Goal: Task Accomplishment & Management: Use online tool/utility

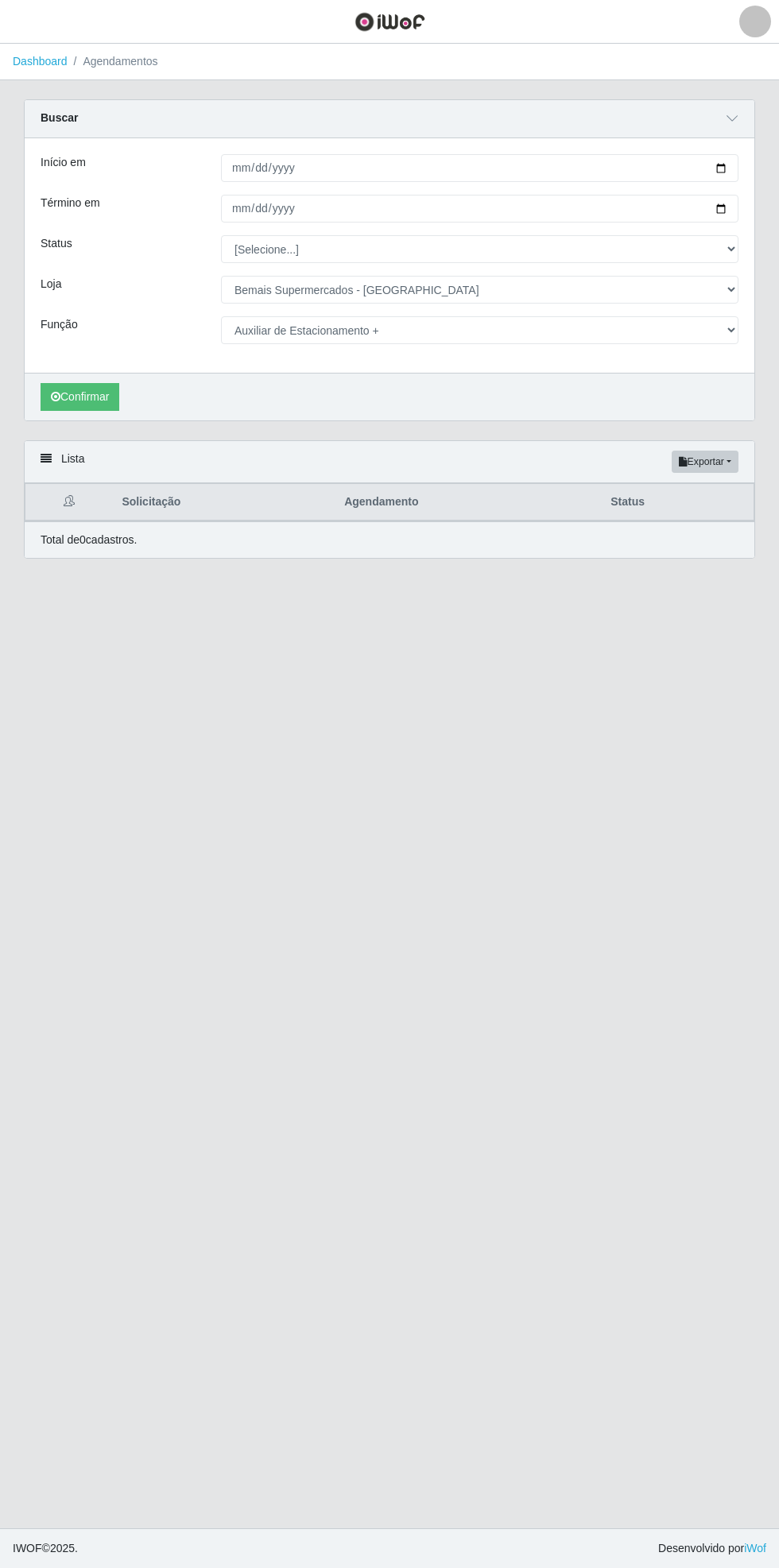
select select "250"
select select "104"
click at [49, 61] on link "Dashboard" at bounding box center [40, 61] width 55 height 12
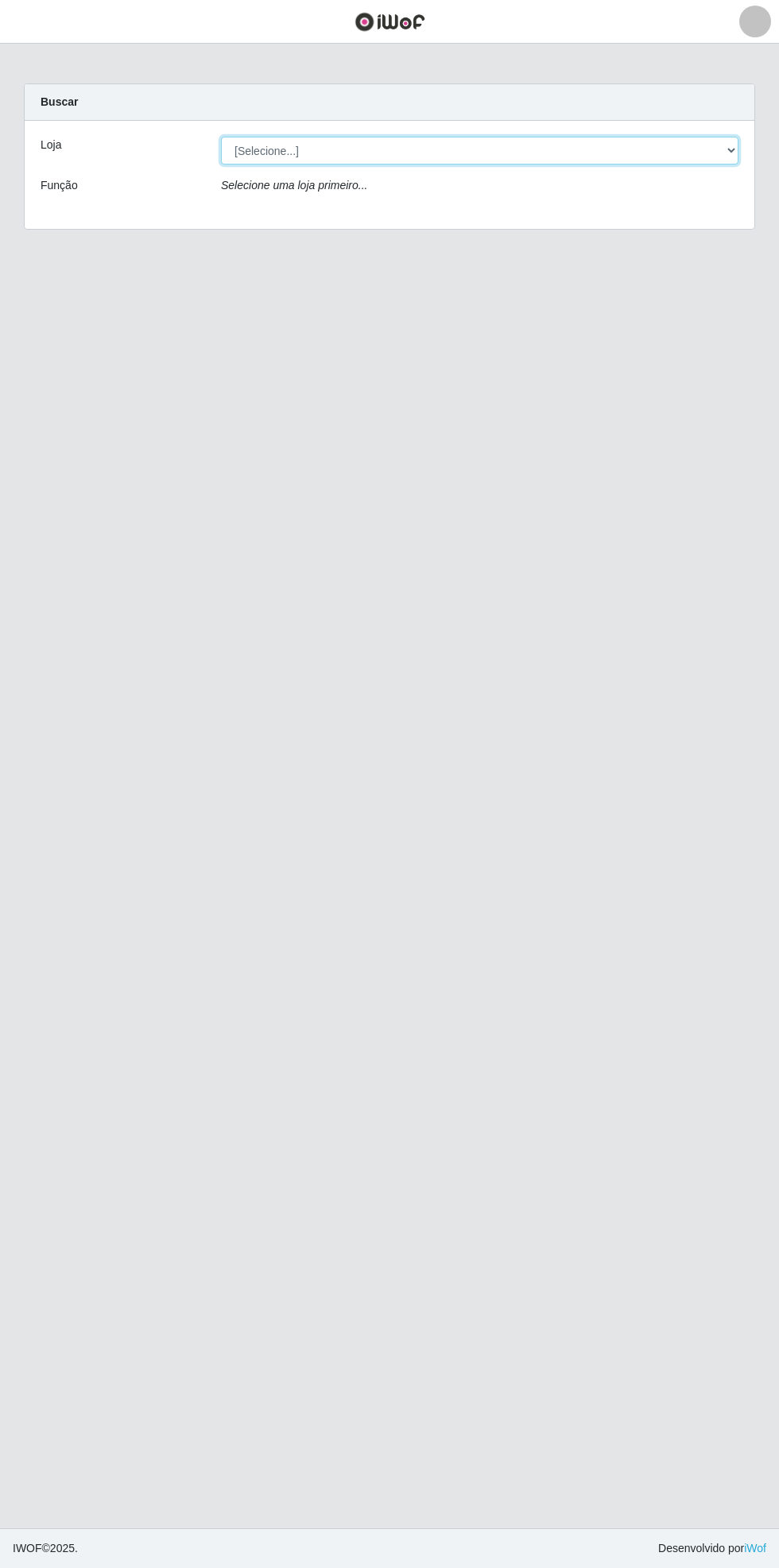
click at [725, 140] on select "[Selecione...] Bemais Supermercados - [GEOGRAPHIC_DATA]" at bounding box center [480, 151] width 518 height 28
select select "250"
click at [221, 137] on select "[Selecione...] Bemais Supermercados - [GEOGRAPHIC_DATA]" at bounding box center [480, 151] width 518 height 28
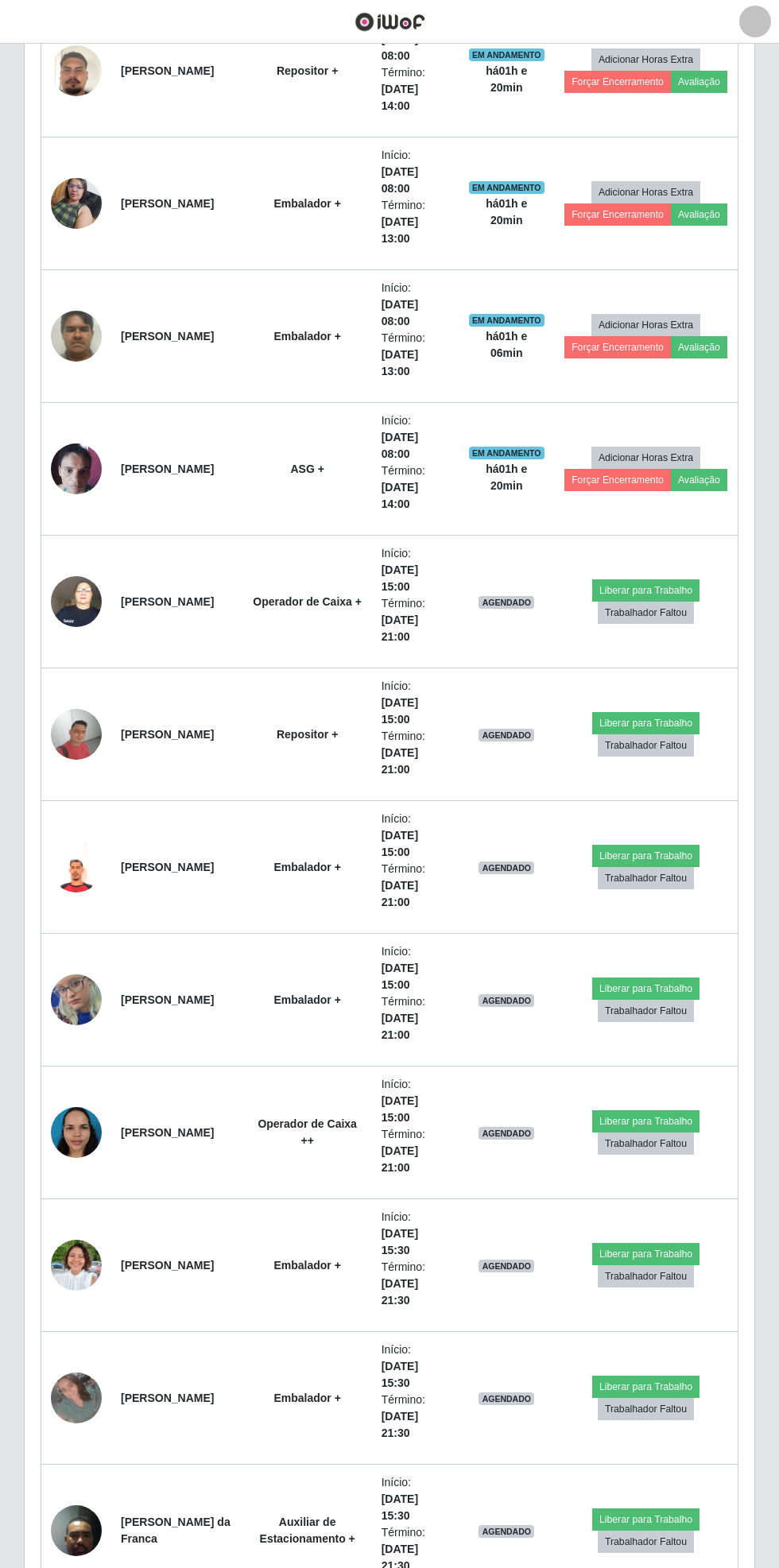
scroll to position [1057, 0]
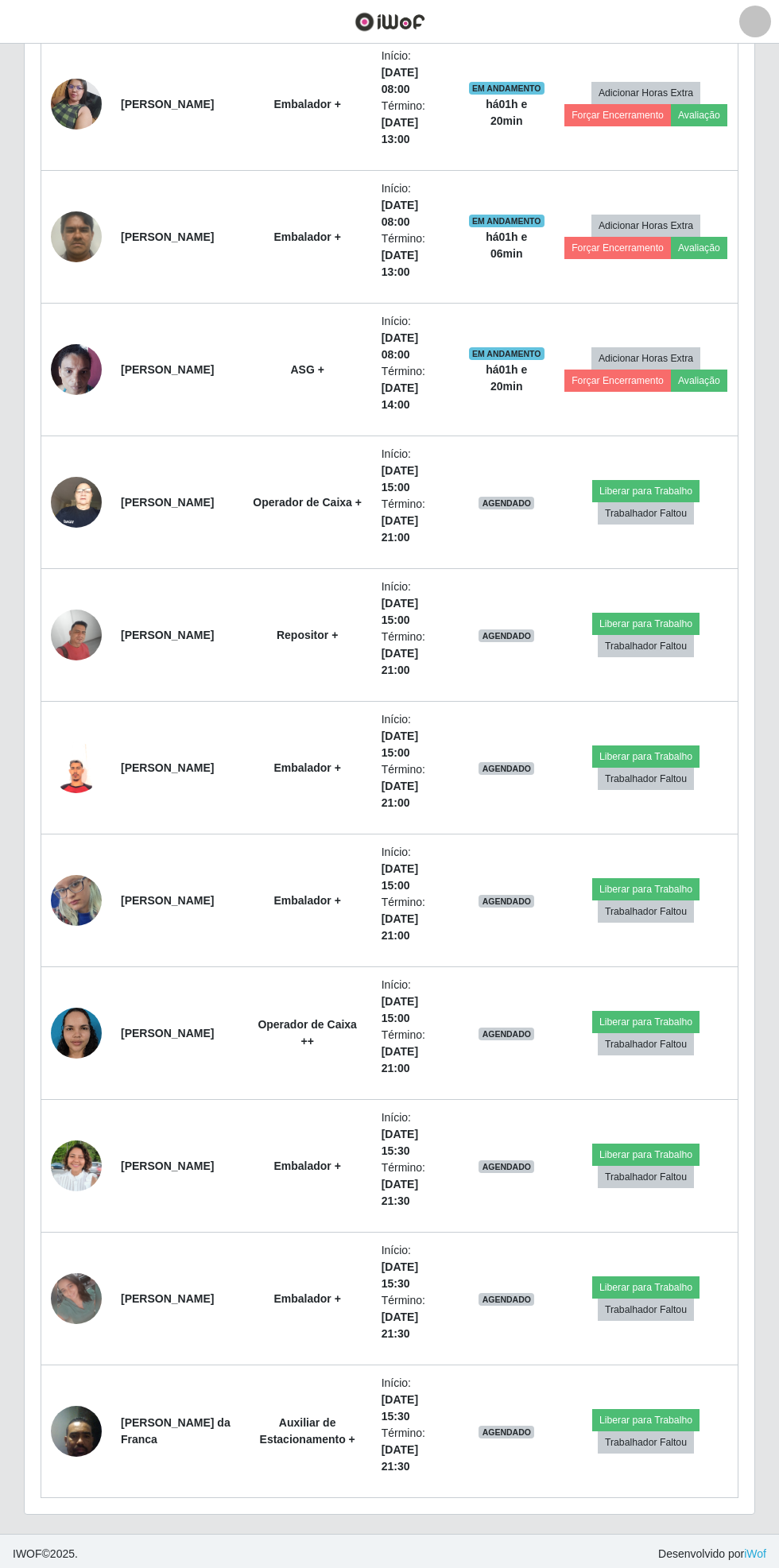
click at [81, 1062] on td at bounding box center [77, 1033] width 71 height 133
click at [91, 1054] on td at bounding box center [77, 1033] width 71 height 133
click at [75, 1030] on img at bounding box center [77, 1033] width 51 height 68
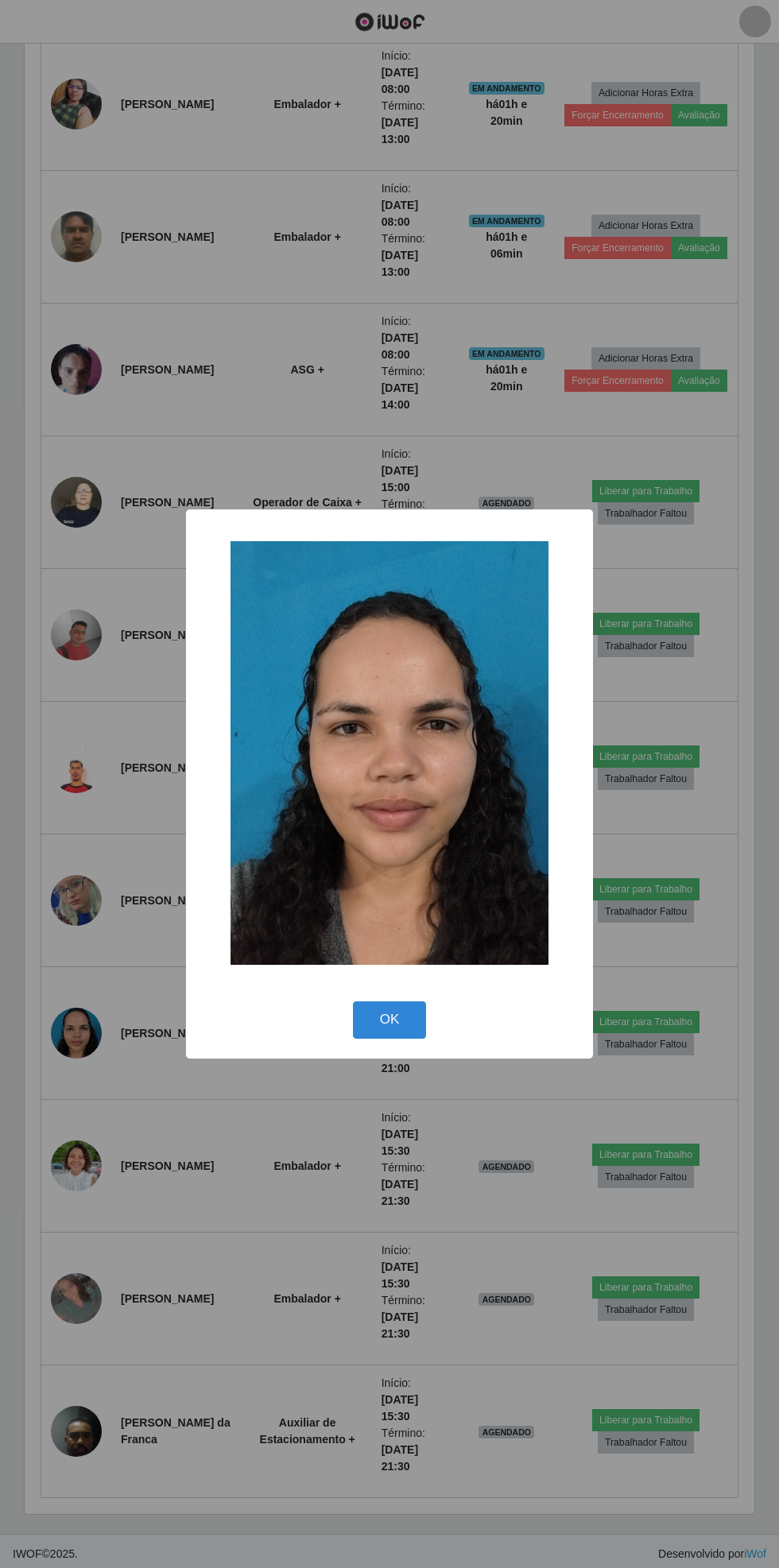
click at [406, 1032] on button "OK" at bounding box center [390, 1020] width 74 height 37
